Goal: Find specific page/section: Find specific page/section

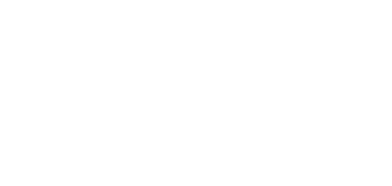
scroll to position [5, 0]
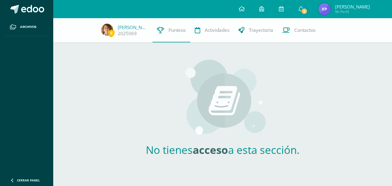
click at [203, 143] on strong "acceso" at bounding box center [210, 150] width 35 height 14
click at [206, 146] on strong "acceso" at bounding box center [210, 150] width 35 height 14
click at [346, 14] on span "Mi Perfil" at bounding box center [352, 11] width 35 height 5
click at [325, 2] on link "[PERSON_NAME] Mi Perfil" at bounding box center [344, 9] width 66 height 18
click at [330, 7] on img at bounding box center [325, 9] width 12 height 12
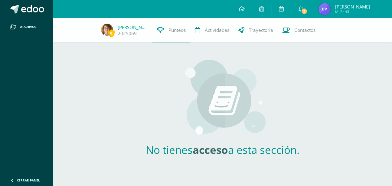
click at [348, 12] on span "Mi Perfil" at bounding box center [352, 11] width 35 height 5
click at [344, 9] on span "[PERSON_NAME]" at bounding box center [352, 7] width 35 height 6
click at [330, 7] on img at bounding box center [325, 9] width 12 height 12
click at [331, 8] on img at bounding box center [325, 9] width 12 height 12
